Goal: Transaction & Acquisition: Subscribe to service/newsletter

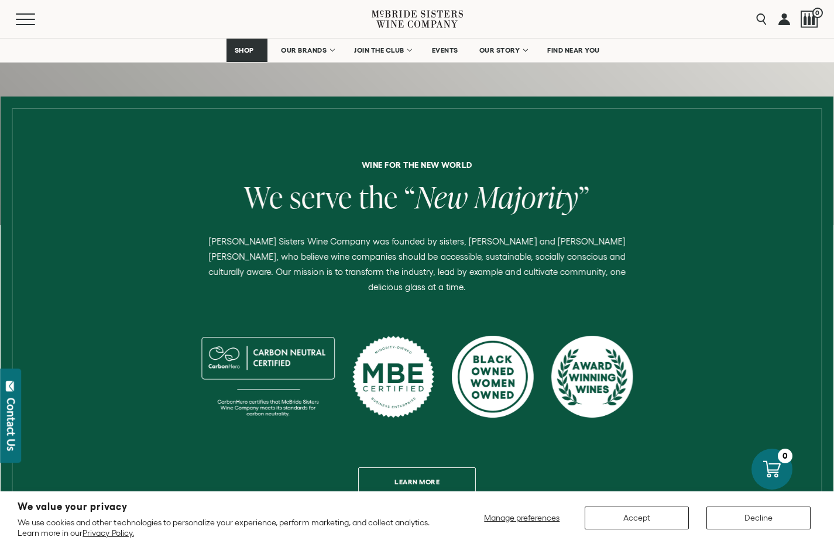
scroll to position [374, 0]
click at [447, 49] on span "EVENTS" at bounding box center [445, 50] width 26 height 8
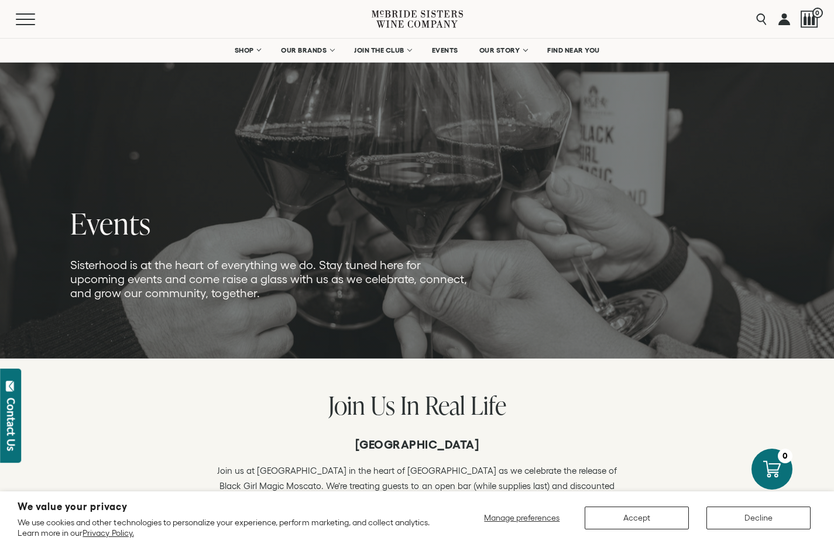
click at [433, 93] on picture at bounding box center [417, 178] width 834 height 359
click at [751, 512] on button "Decline" at bounding box center [759, 518] width 104 height 23
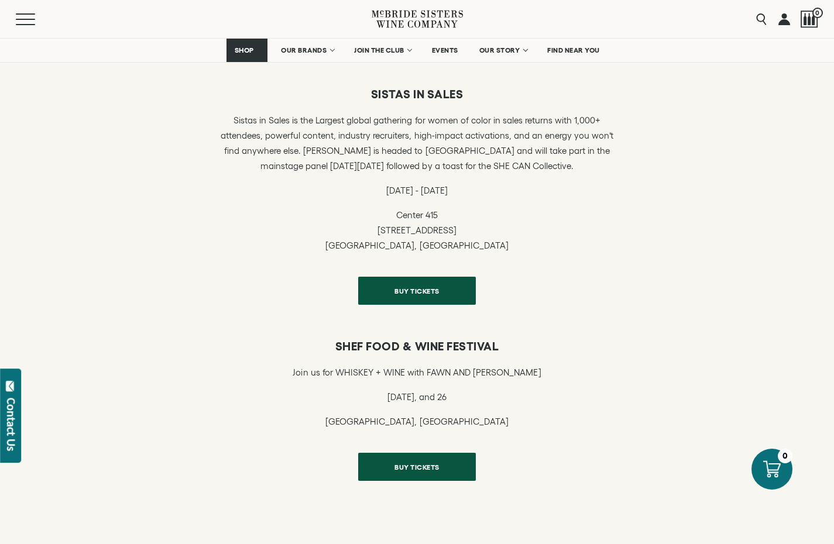
scroll to position [1038, 0]
click at [29, 23] on button "Menu" at bounding box center [37, 19] width 42 height 12
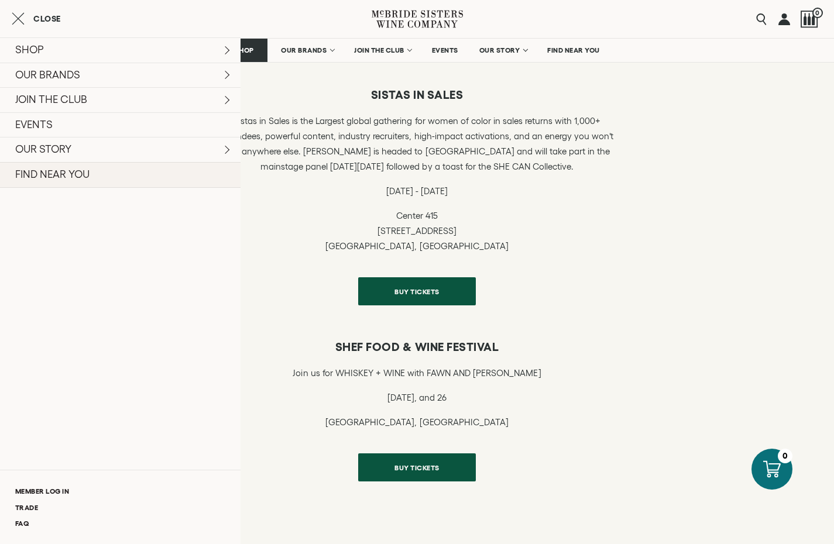
click at [61, 170] on link "FIND NEAR YOU" at bounding box center [120, 175] width 241 height 26
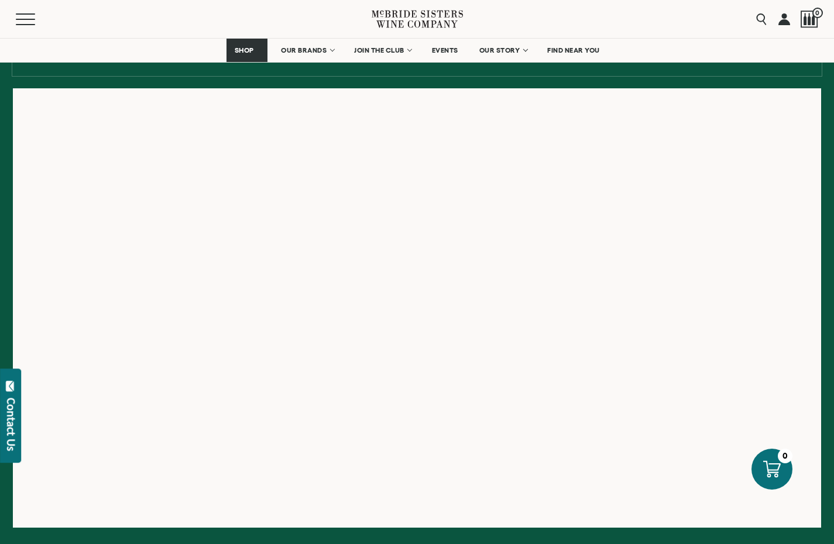
scroll to position [183, 0]
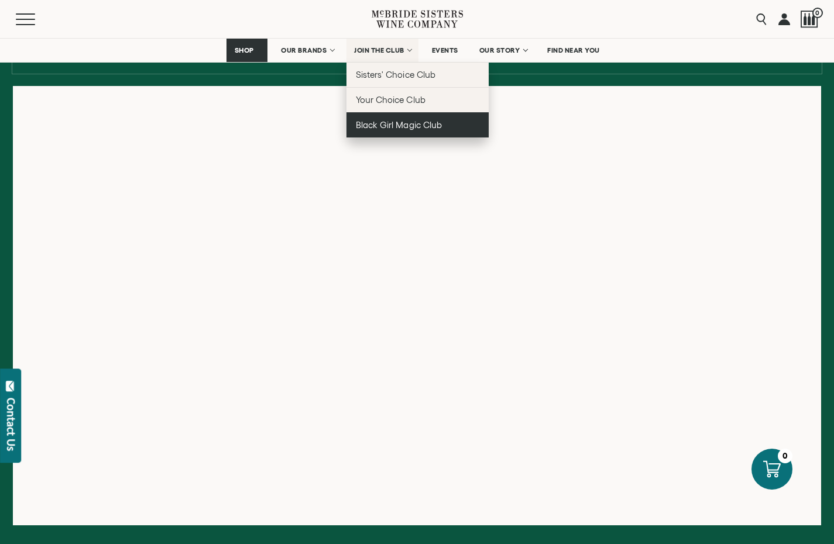
click at [376, 130] on link "Black Girl Magic Club" at bounding box center [418, 124] width 142 height 25
